Goal: Check status: Check status

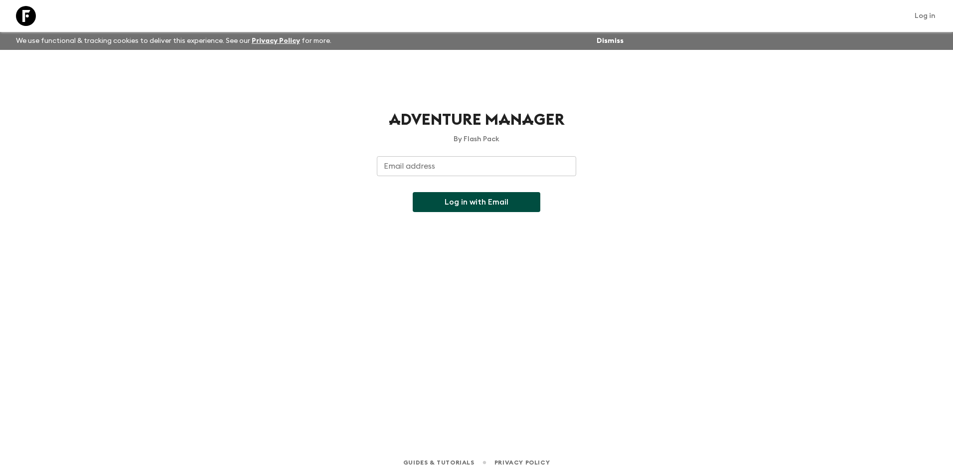
click at [486, 173] on input "Email address" at bounding box center [476, 166] width 199 height 20
type input "[EMAIL_ADDRESS][DOMAIN_NAME]"
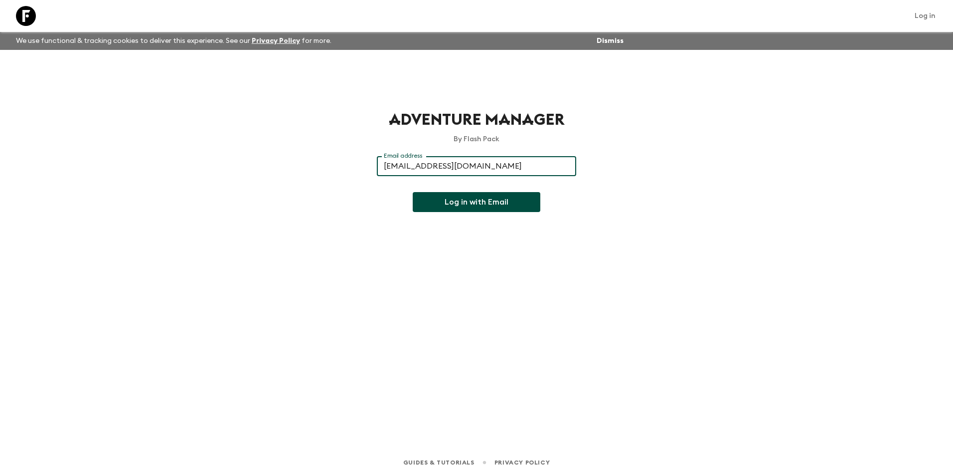
click at [466, 203] on button "Log in with Email" at bounding box center [477, 202] width 128 height 20
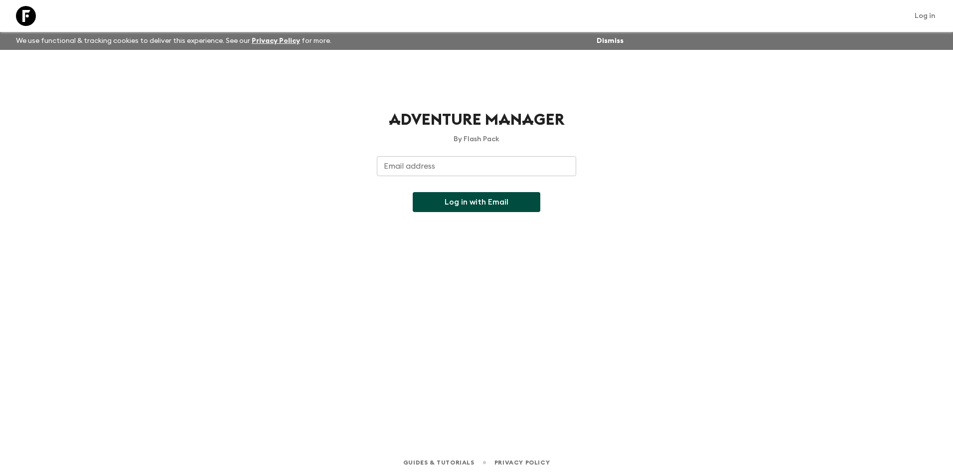
click at [448, 172] on input "Email address" at bounding box center [476, 166] width 199 height 20
drag, startPoint x: 448, startPoint y: 172, endPoint x: 453, endPoint y: 199, distance: 27.4
click at [453, 199] on button "Log in with Email" at bounding box center [477, 202] width 128 height 20
click at [443, 166] on input "Email address" at bounding box center [476, 166] width 199 height 20
type input "[EMAIL_ADDRESS][DOMAIN_NAME]"
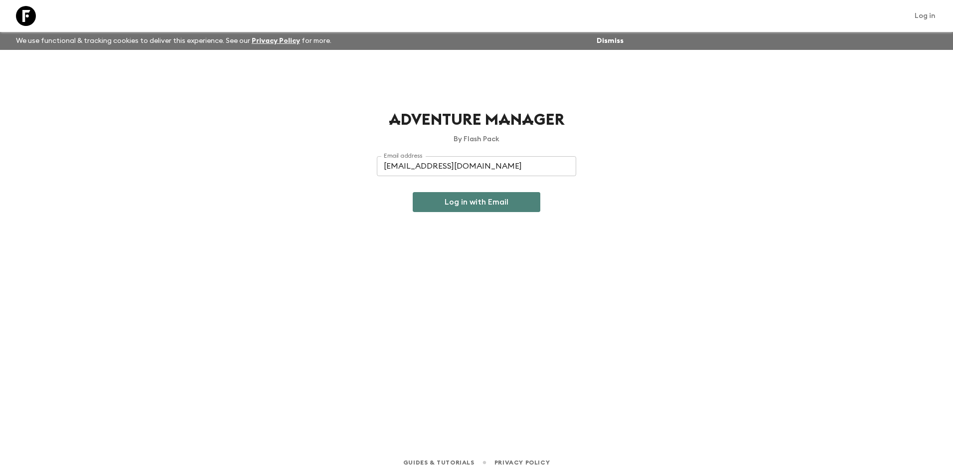
click at [484, 196] on button "Log in with Email" at bounding box center [477, 202] width 128 height 20
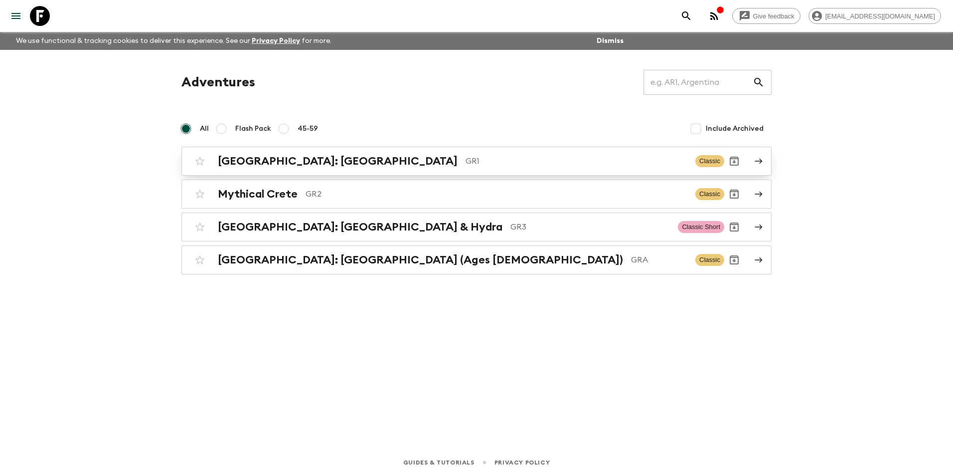
click at [277, 173] on link "[GEOGRAPHIC_DATA]: [GEOGRAPHIC_DATA] & the Islands GR1 Classic" at bounding box center [476, 161] width 590 height 29
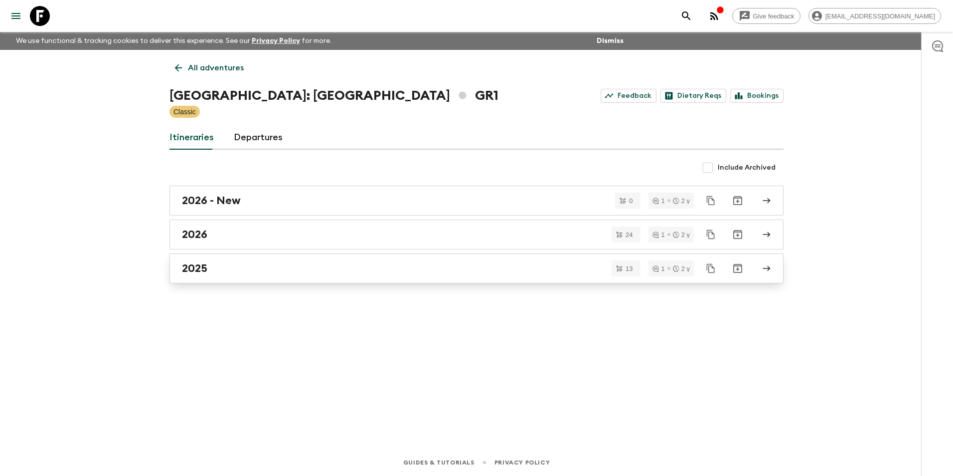
click at [199, 267] on h2 "2025" at bounding box center [194, 268] width 25 height 13
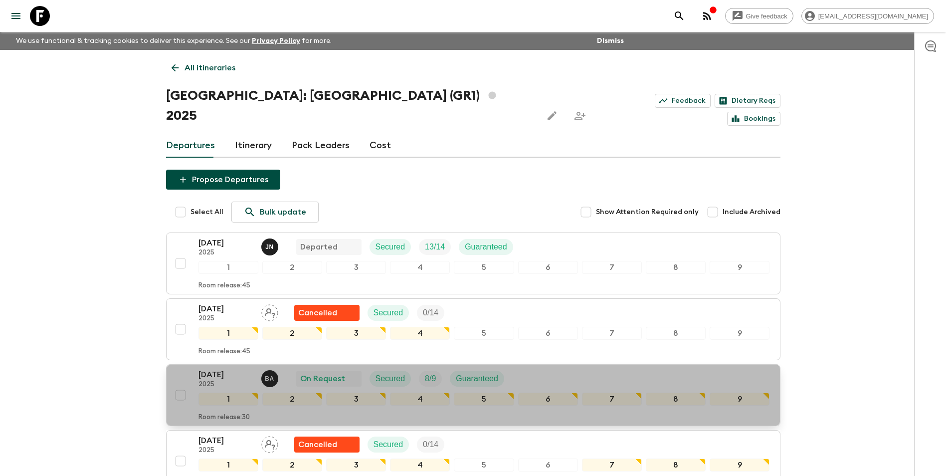
click at [213, 364] on button "[DATE] 2025 B A On Request Secured 8 / 9 Guaranteed 1 2 3 4 5 6 7 8 9 Room rele…" at bounding box center [473, 395] width 614 height 62
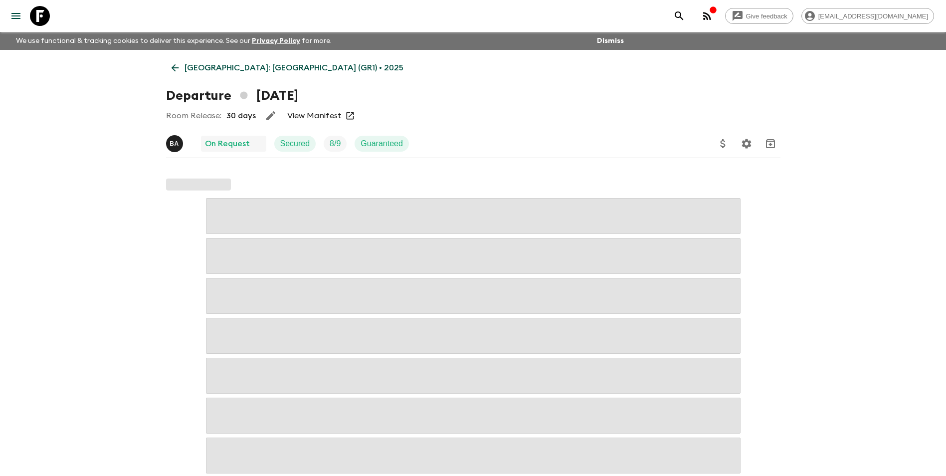
click at [337, 117] on link "View Manifest" at bounding box center [314, 116] width 54 height 10
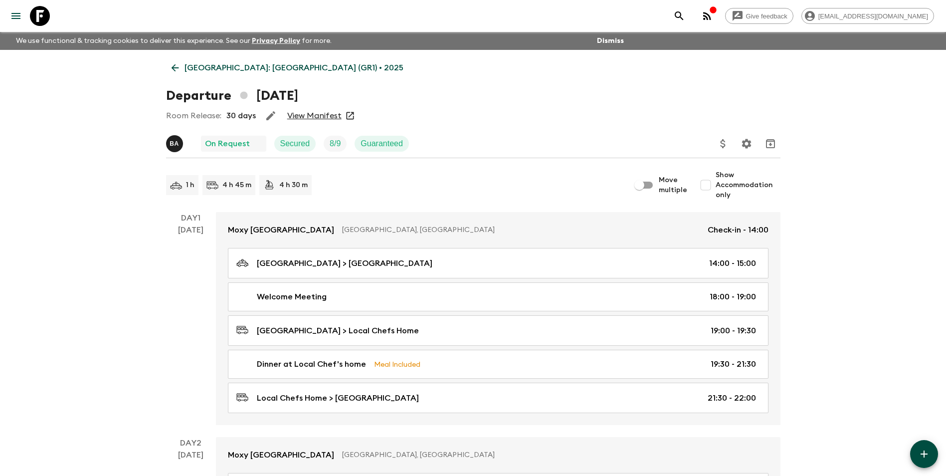
click at [329, 111] on link "View Manifest" at bounding box center [314, 116] width 54 height 10
